Goal: Find specific page/section: Find specific page/section

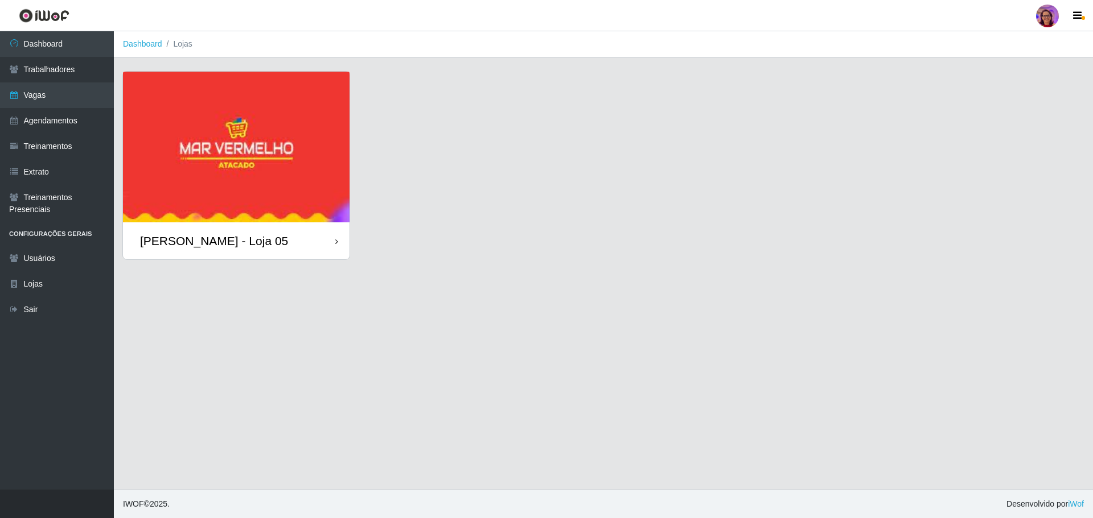
click at [340, 240] on div "[PERSON_NAME] - Loja 05" at bounding box center [236, 240] width 226 height 37
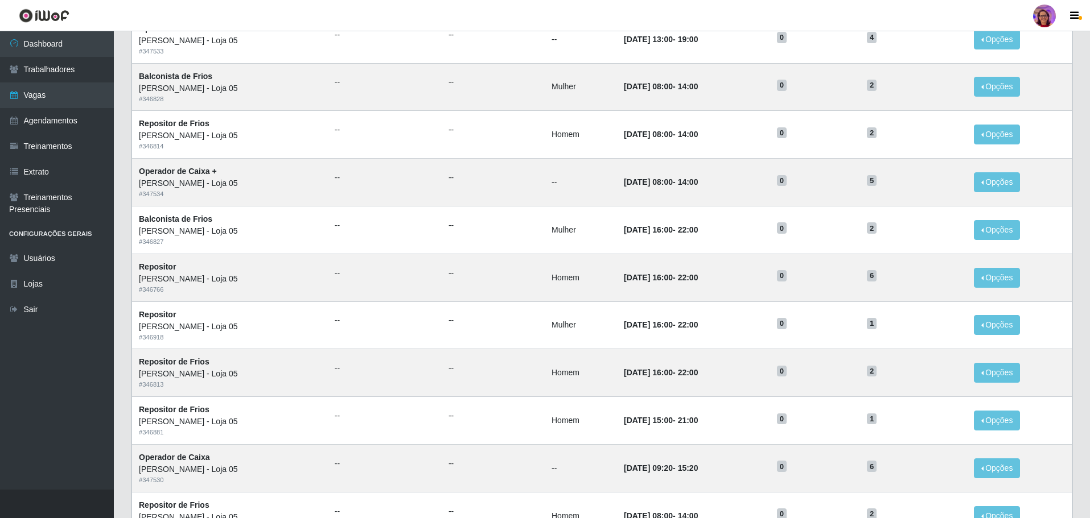
scroll to position [446, 0]
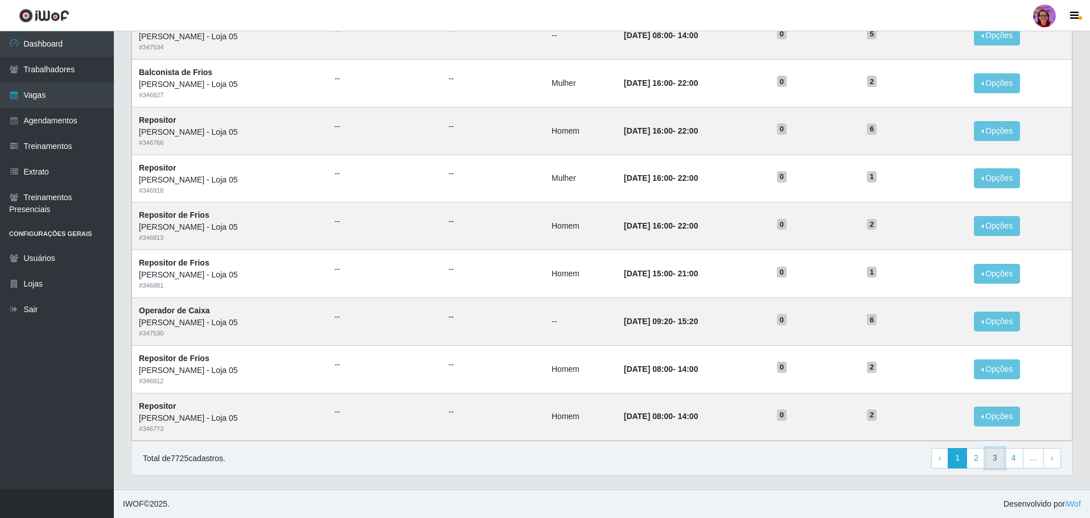
click at [990, 457] on link "3" at bounding box center [994, 458] width 19 height 20
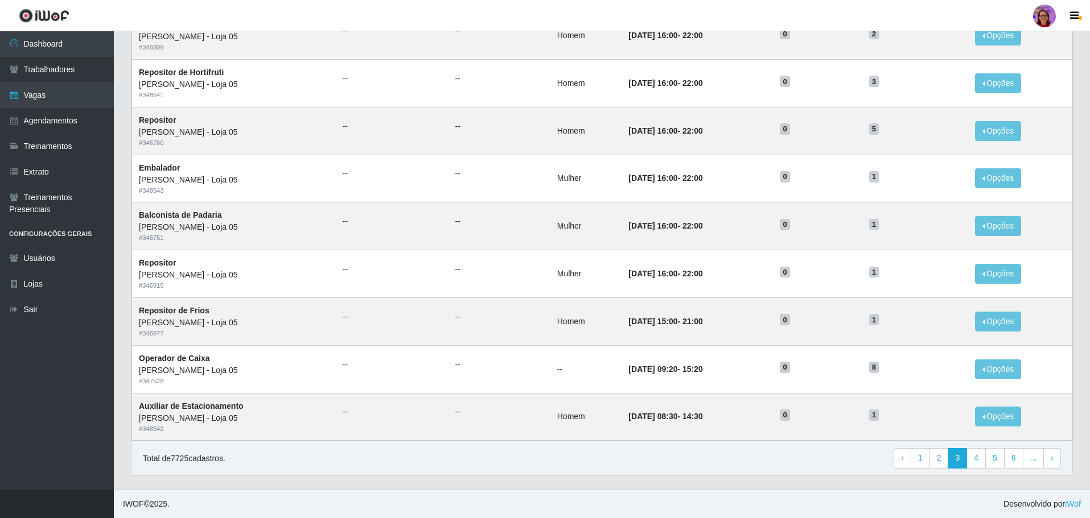
scroll to position [446, 0]
drag, startPoint x: 975, startPoint y: 459, endPoint x: 968, endPoint y: 457, distance: 7.2
click at [975, 459] on link "4" at bounding box center [975, 458] width 19 height 20
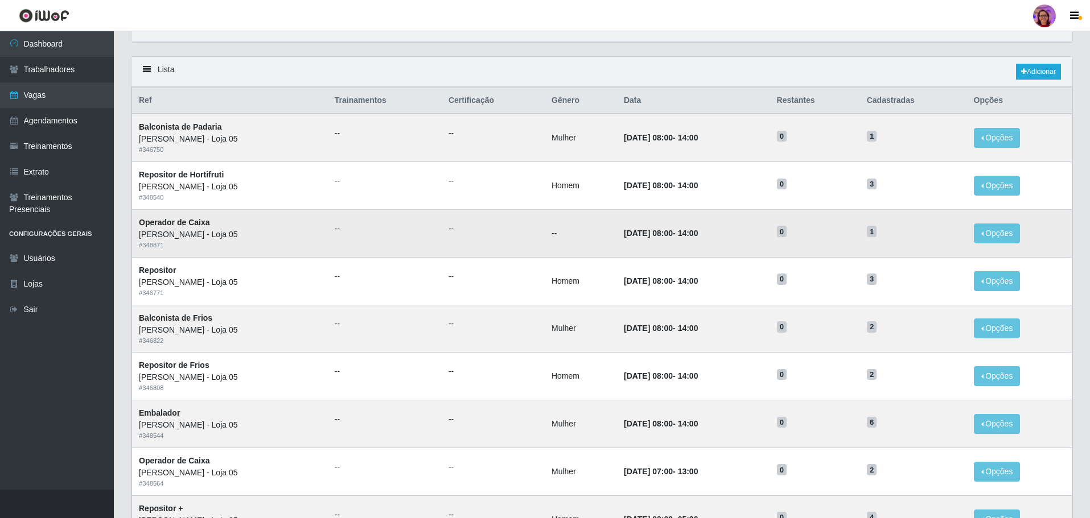
scroll to position [114, 0]
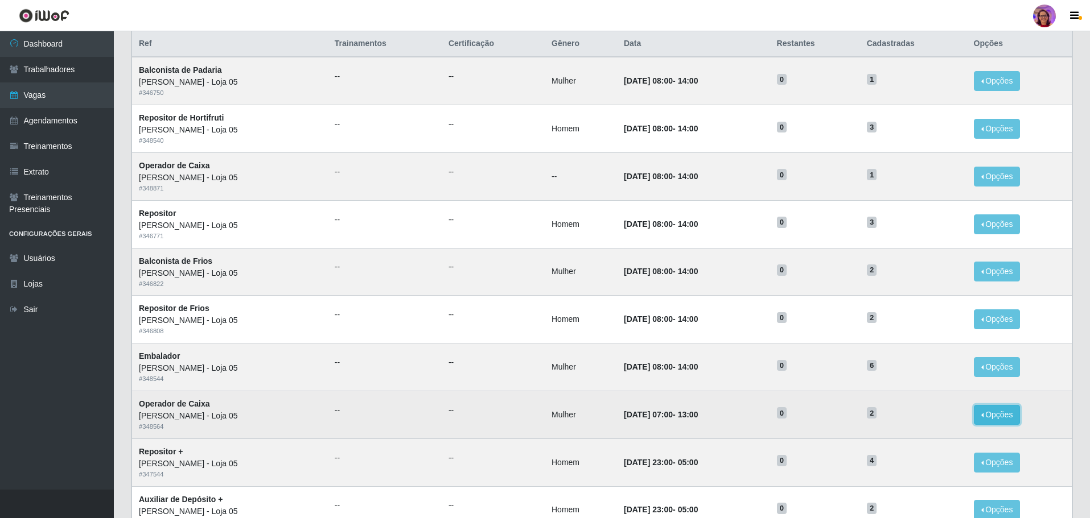
click at [1014, 415] on button "Opções" at bounding box center [997, 415] width 47 height 20
click at [168, 422] on div "[PERSON_NAME] - Loja 05" at bounding box center [230, 416] width 182 height 12
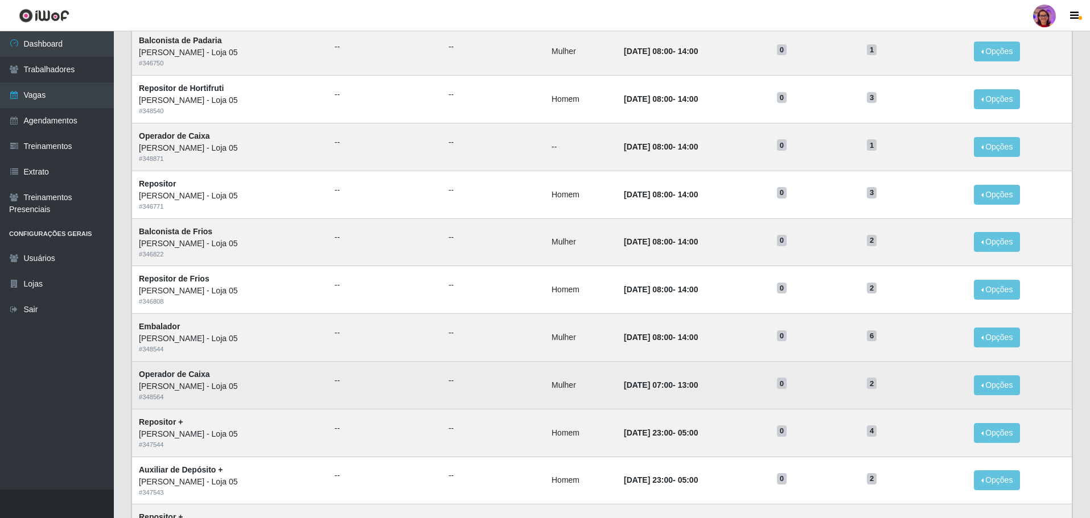
scroll to position [171, 0]
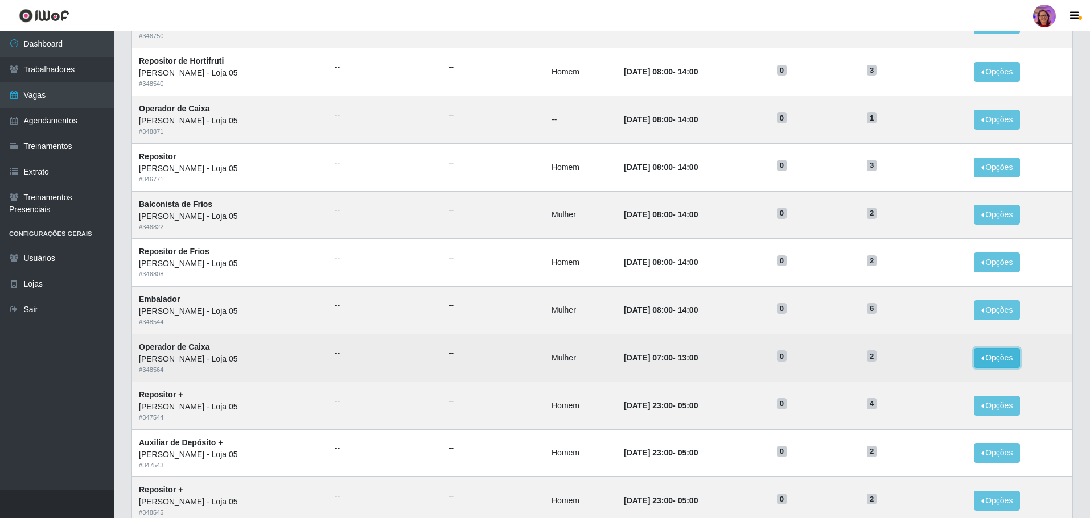
click at [997, 356] on button "Opções" at bounding box center [997, 358] width 47 height 20
click at [925, 364] on link "Editar" at bounding box center [909, 360] width 32 height 9
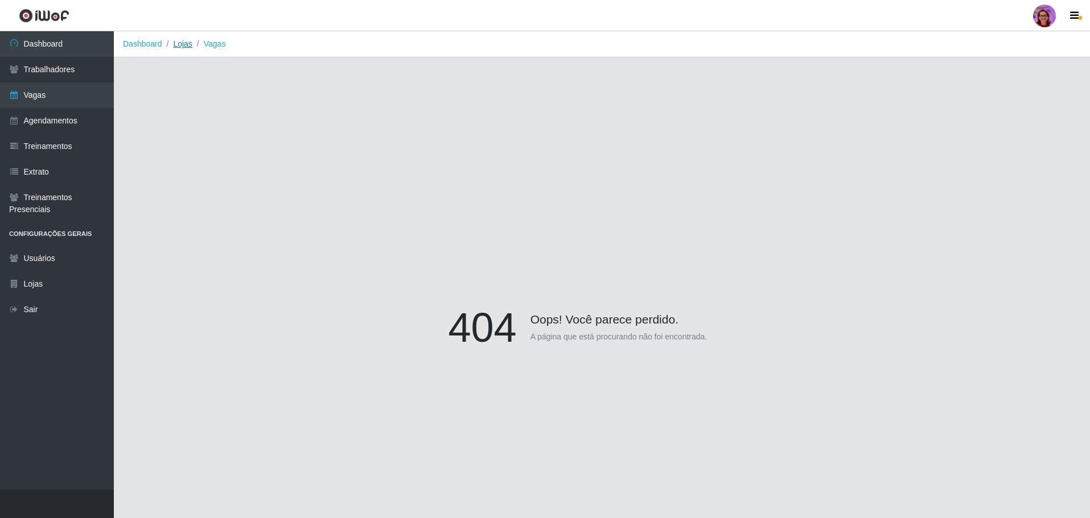
click at [187, 46] on link "Lojas" at bounding box center [182, 43] width 19 height 9
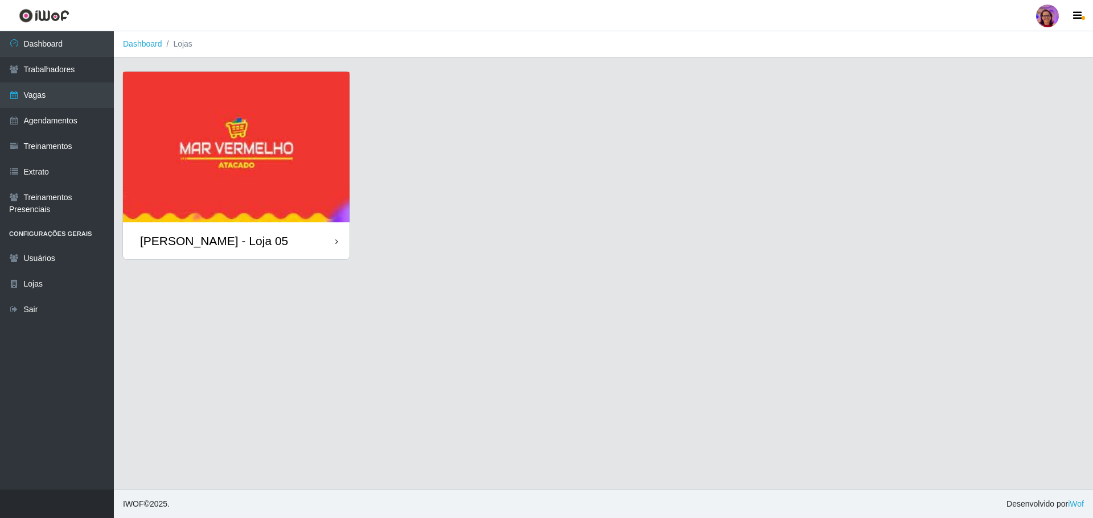
click at [319, 239] on div "[PERSON_NAME] - Loja 05" at bounding box center [236, 240] width 226 height 37
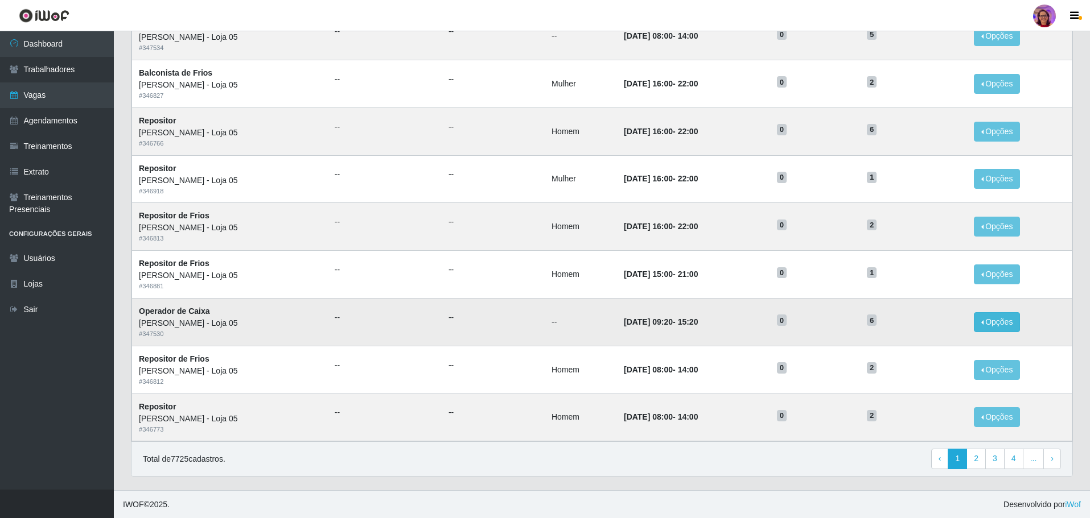
scroll to position [446, 0]
click at [995, 461] on link "3" at bounding box center [994, 458] width 19 height 20
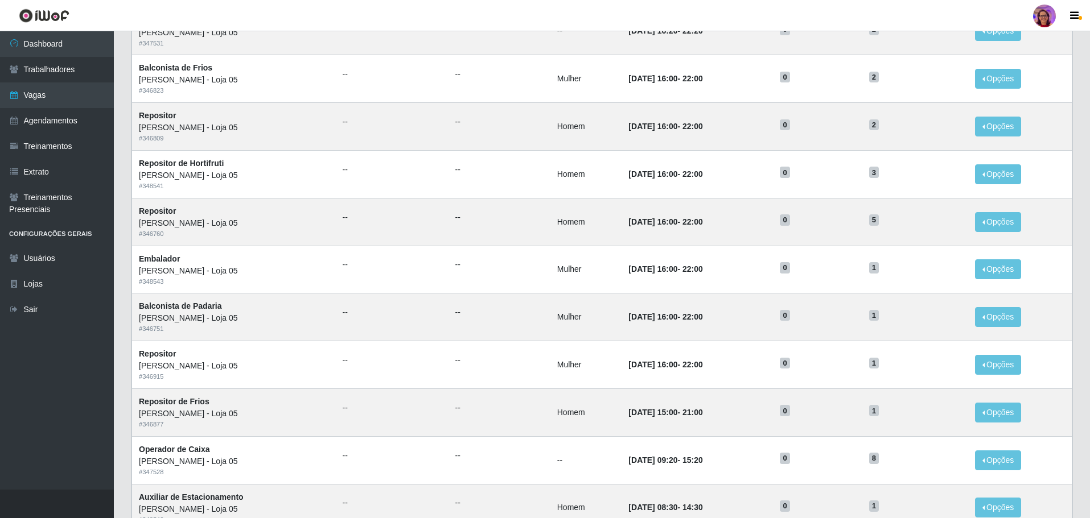
scroll to position [446, 0]
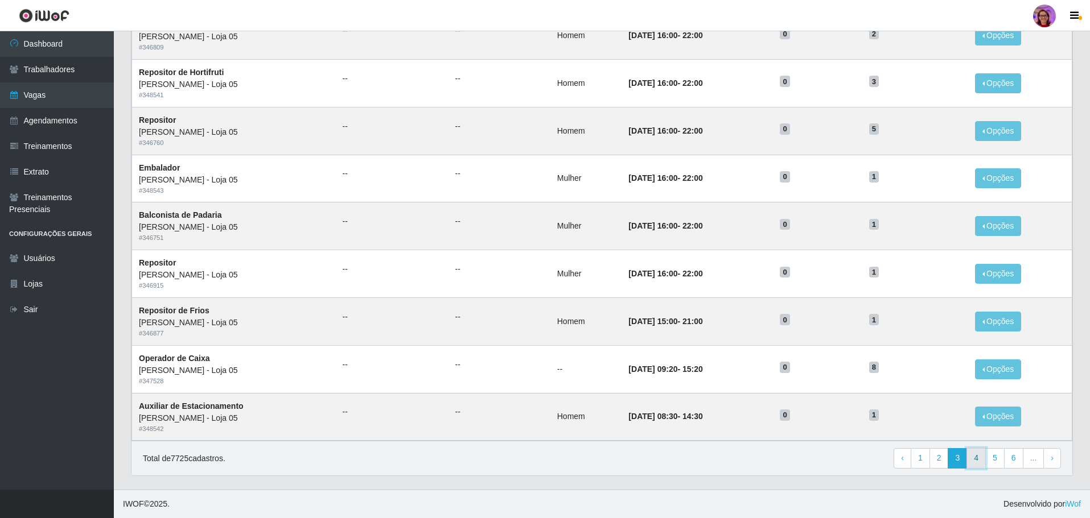
click at [977, 460] on link "4" at bounding box center [975, 458] width 19 height 20
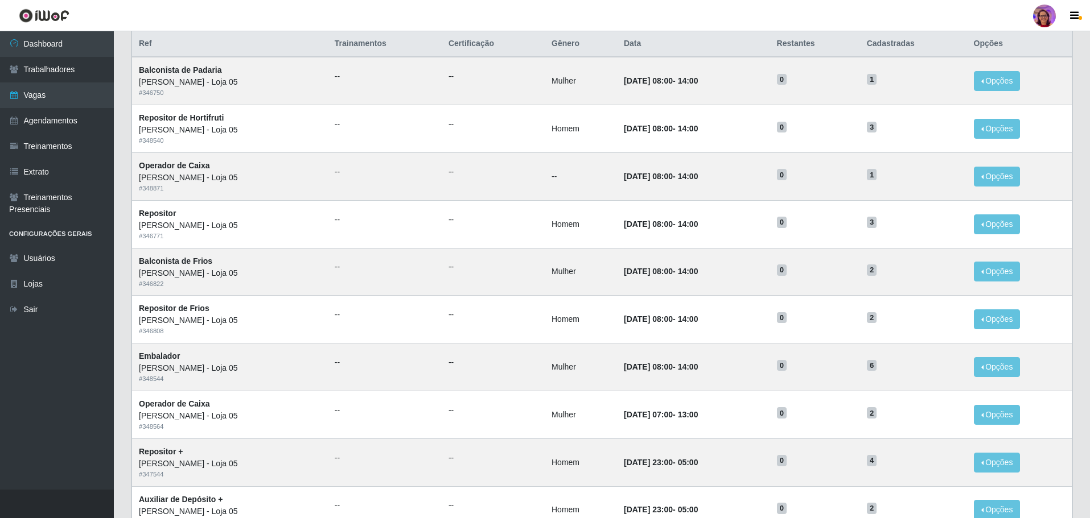
scroll to position [171, 0]
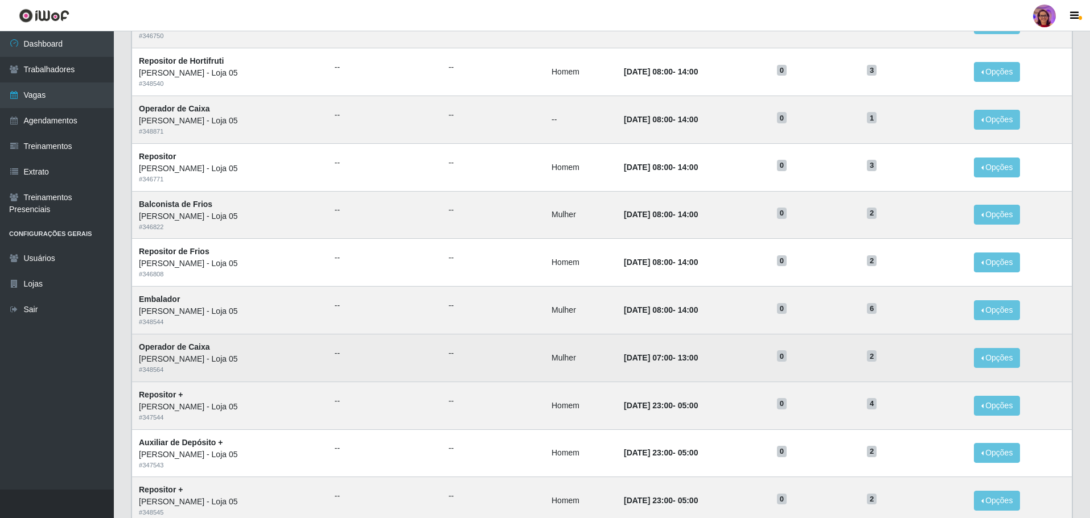
click at [180, 355] on div "[PERSON_NAME] - Loja 05" at bounding box center [230, 359] width 182 height 12
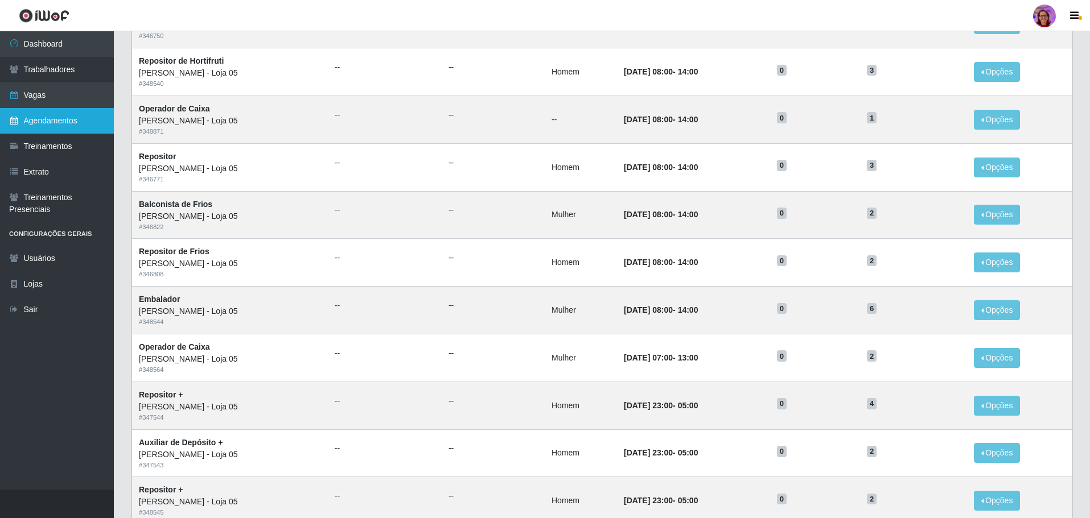
click at [50, 121] on link "Agendamentos" at bounding box center [57, 121] width 114 height 26
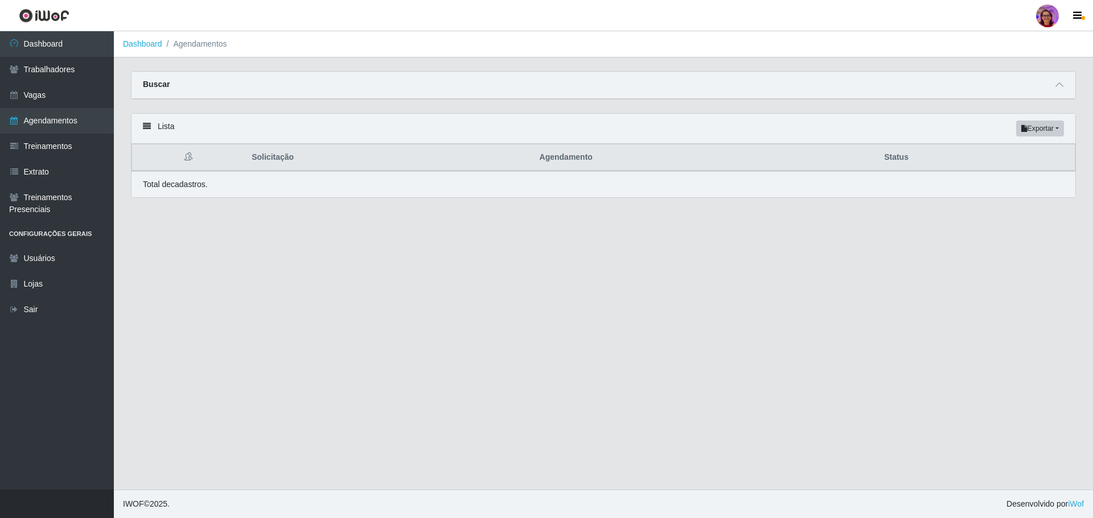
click at [234, 83] on div "Buscar" at bounding box center [602, 85] width 943 height 27
click at [1049, 82] on div "Buscar" at bounding box center [602, 85] width 943 height 27
click at [1059, 89] on icon at bounding box center [1059, 85] width 8 height 8
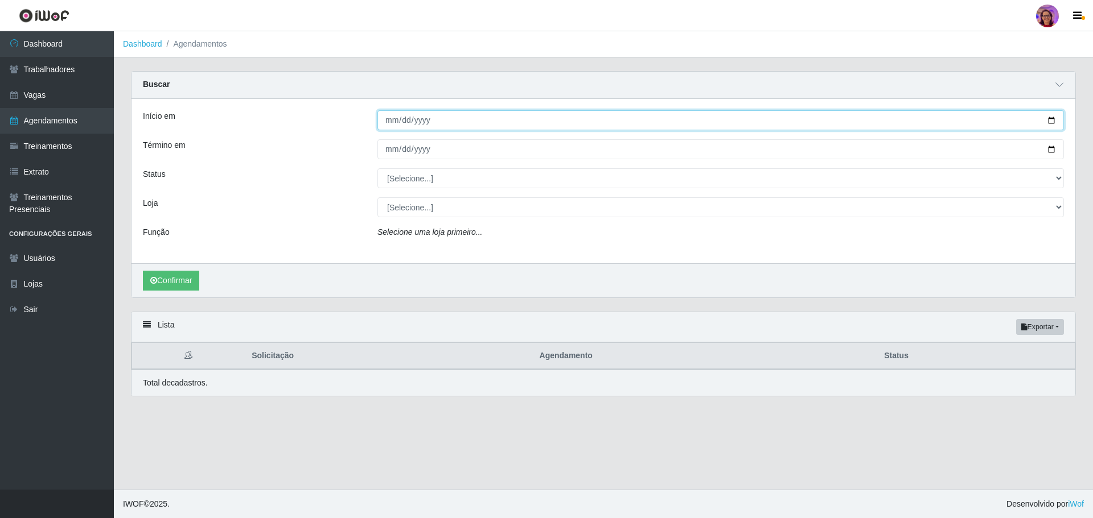
click at [1056, 122] on input "Início em" at bounding box center [720, 120] width 686 height 20
click at [1049, 119] on input "Início em" at bounding box center [720, 120] width 686 height 20
type input "[DATE]"
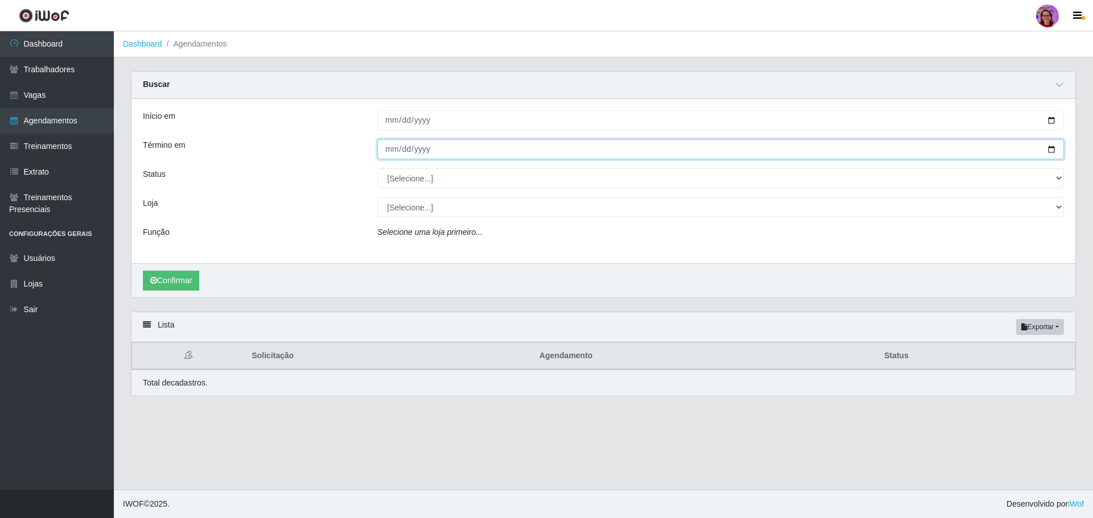
click at [1052, 151] on input "Término em" at bounding box center [720, 149] width 686 height 20
type input "[DATE]"
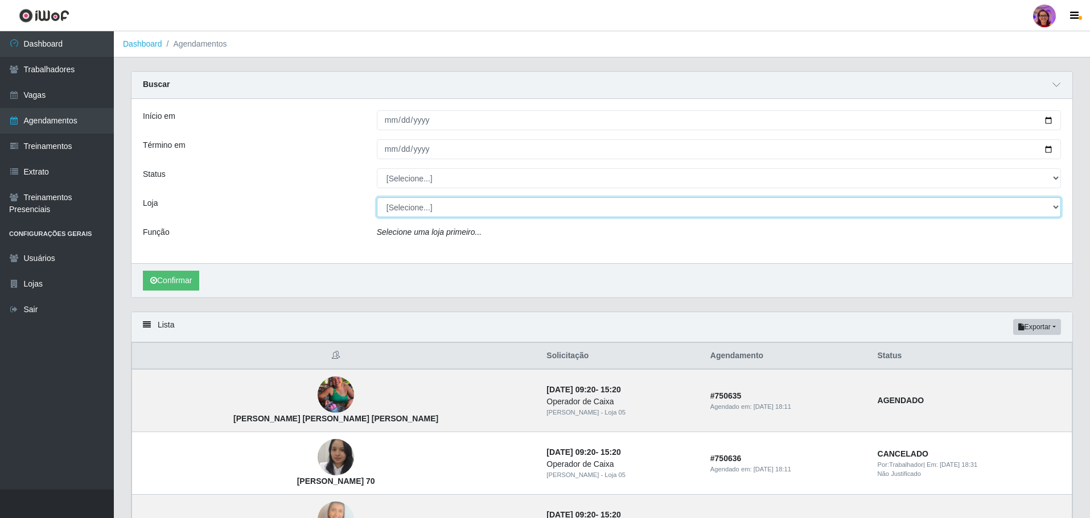
click at [1041, 215] on select "[Selecione...] Mar Vermelho - Loja 05" at bounding box center [719, 207] width 684 height 20
select select "252"
click at [377, 198] on select "[Selecione...] Mar Vermelho - Loja 05" at bounding box center [719, 207] width 684 height 20
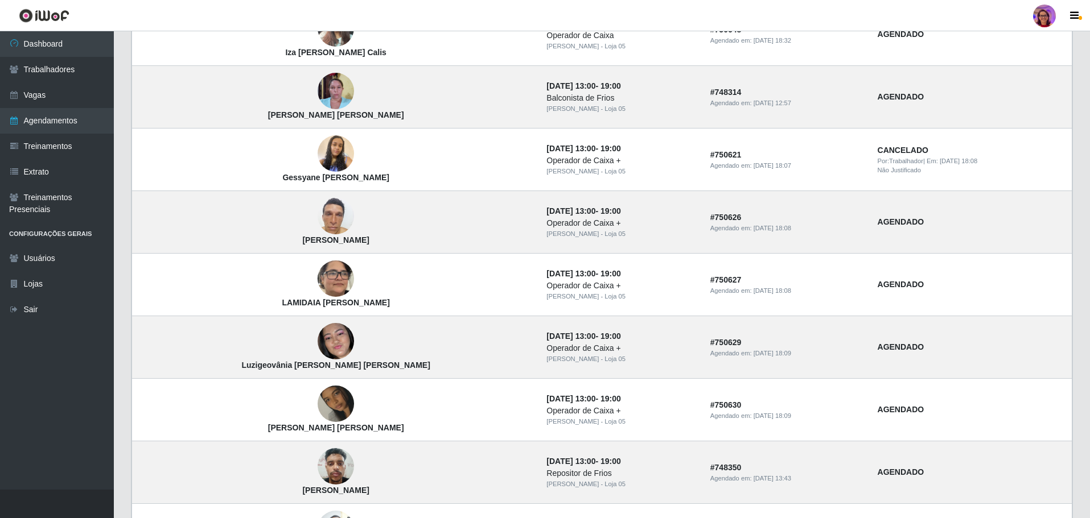
scroll to position [872, 0]
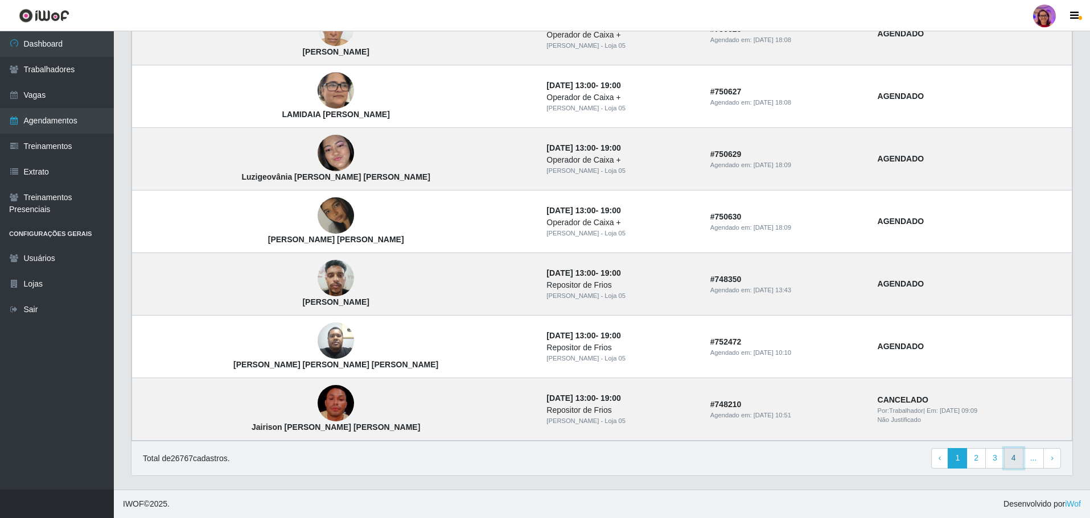
drag, startPoint x: 1016, startPoint y: 459, endPoint x: 716, endPoint y: 348, distance: 319.4
click at [1015, 459] on link "4" at bounding box center [1013, 458] width 19 height 20
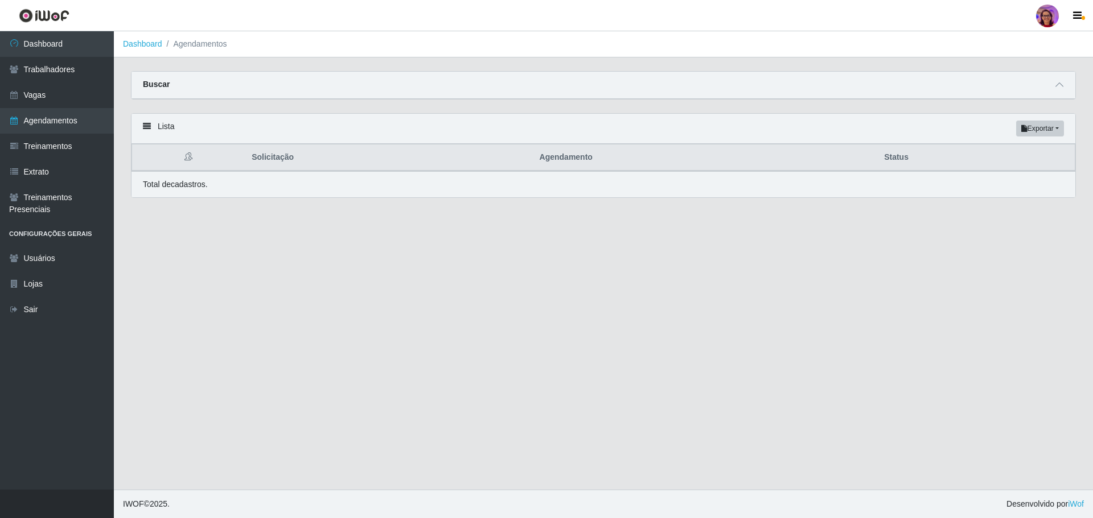
click at [397, 290] on main "Dashboard Agendamentos Carregando... Buscar Início em Término em Status [Seleci…" at bounding box center [603, 260] width 979 height 459
click at [851, 85] on div "Buscar" at bounding box center [602, 85] width 943 height 27
click at [1058, 83] on icon at bounding box center [1059, 85] width 8 height 8
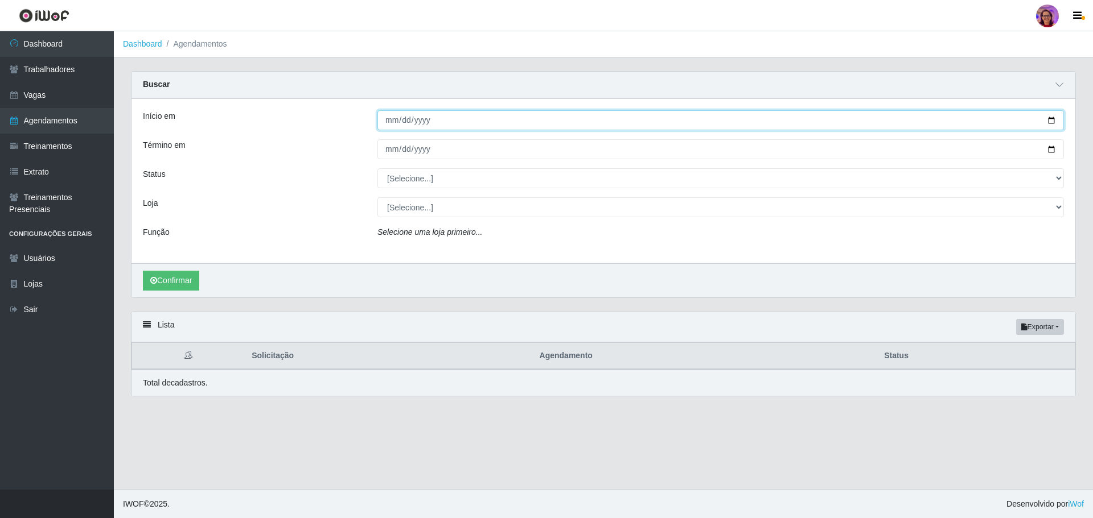
click at [1049, 115] on input "Início em" at bounding box center [720, 120] width 686 height 20
click at [1052, 123] on input "Início em" at bounding box center [720, 120] width 686 height 20
type input "[DATE]"
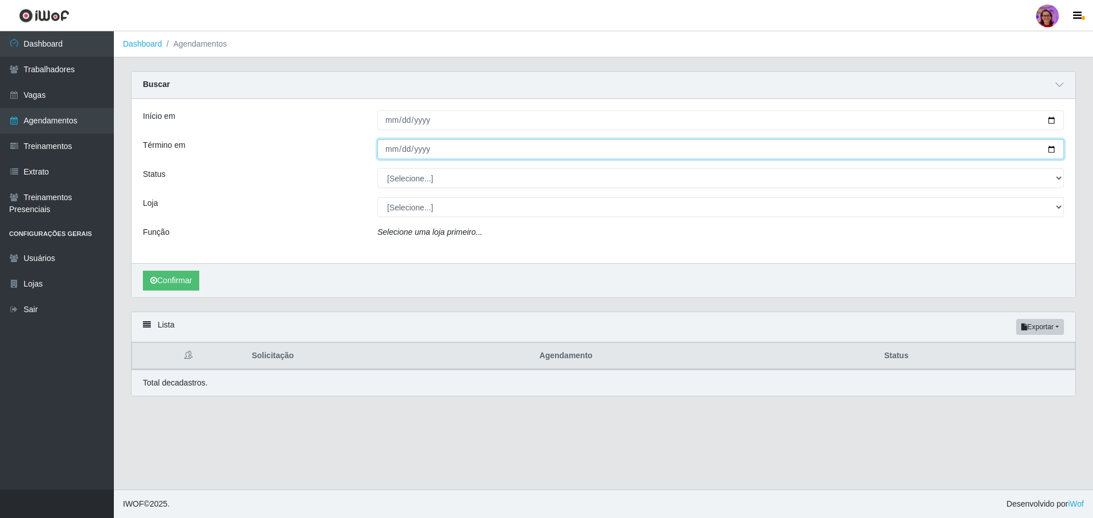
click at [1053, 147] on input "Término em" at bounding box center [720, 149] width 686 height 20
type input "[DATE]"
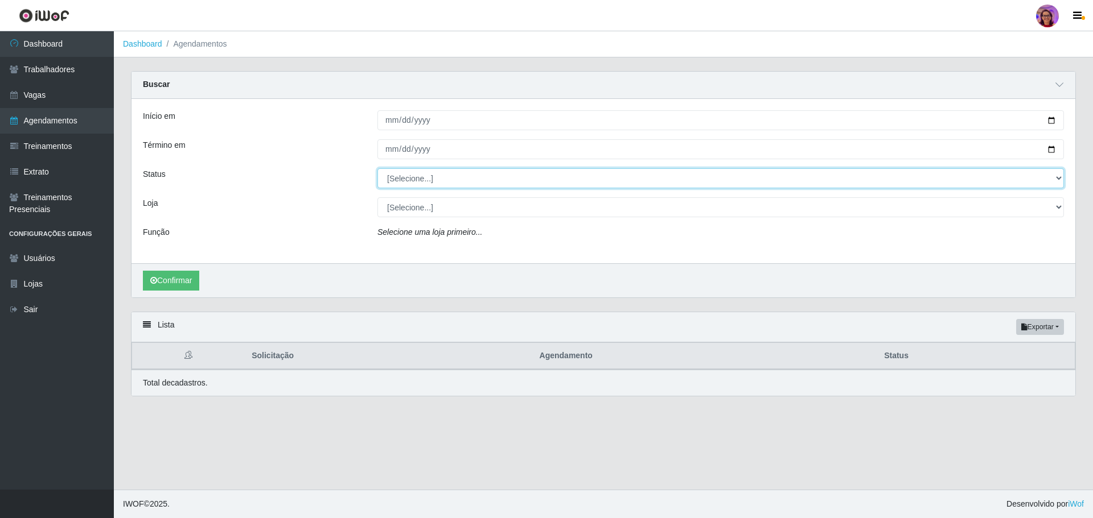
click at [1062, 175] on select "[Selecione...] AGENDADO AGUARDANDO LIBERAR EM ANDAMENTO EM REVISÃO FINALIZADO C…" at bounding box center [720, 178] width 686 height 20
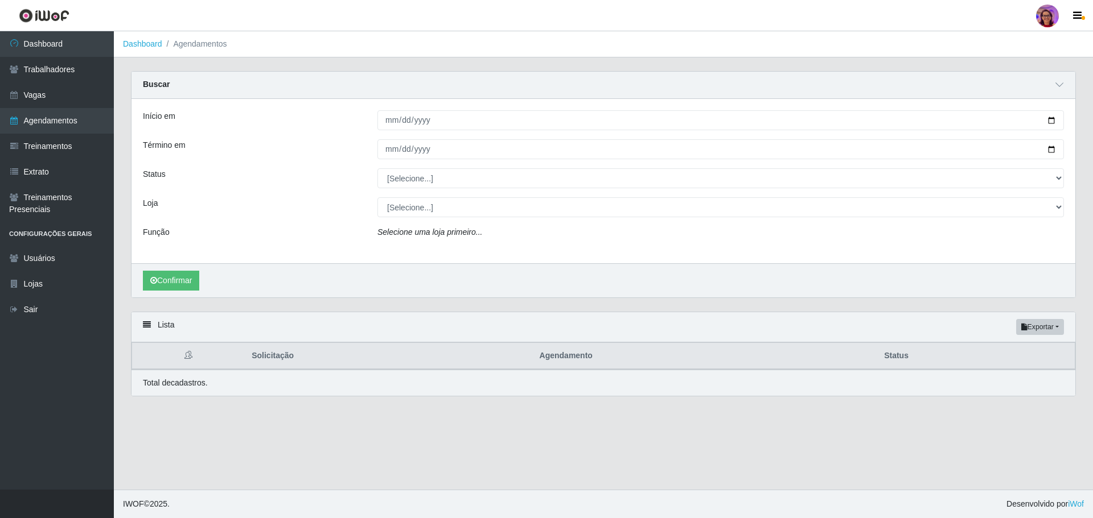
click at [331, 220] on div "Início em 2025-09-25 Término em 2025-09-25 Status [Selecione...] AGENDADO AGUAR…" at bounding box center [602, 181] width 943 height 164
click at [31, 69] on link "Trabalhadores" at bounding box center [57, 70] width 114 height 26
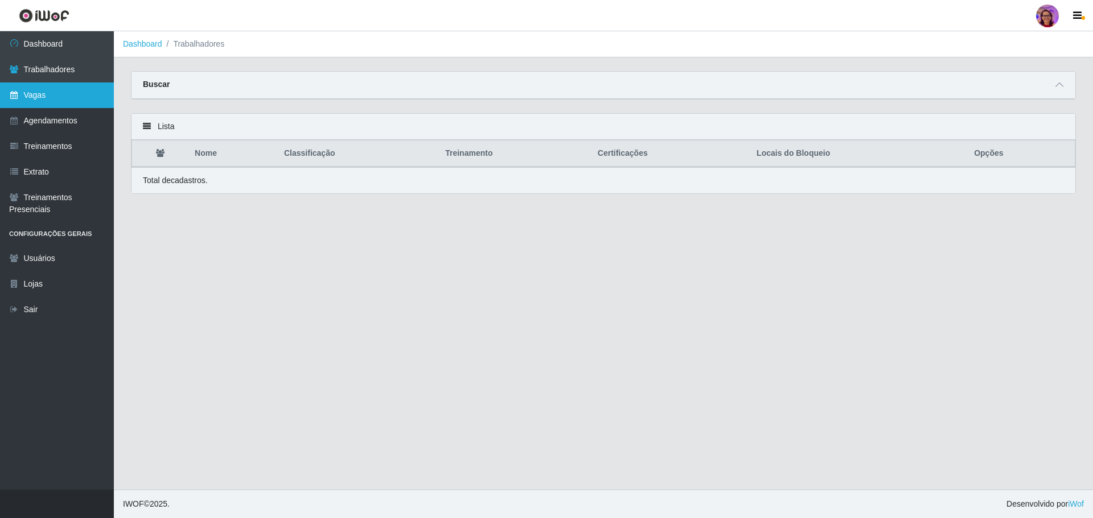
click at [48, 96] on link "Vagas" at bounding box center [57, 96] width 114 height 26
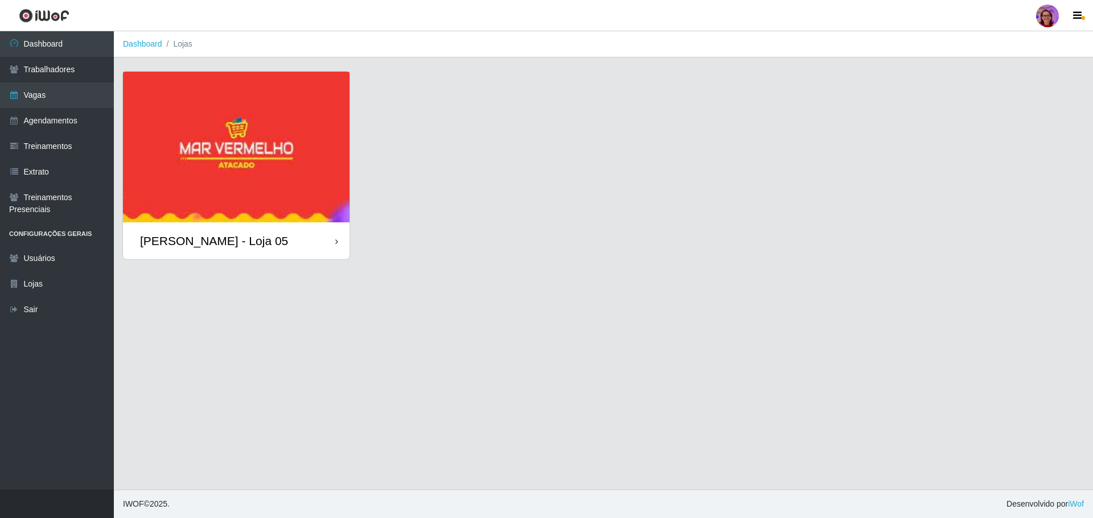
click at [328, 246] on div "[PERSON_NAME] - Loja 05" at bounding box center [236, 240] width 226 height 37
